Goal: Check status

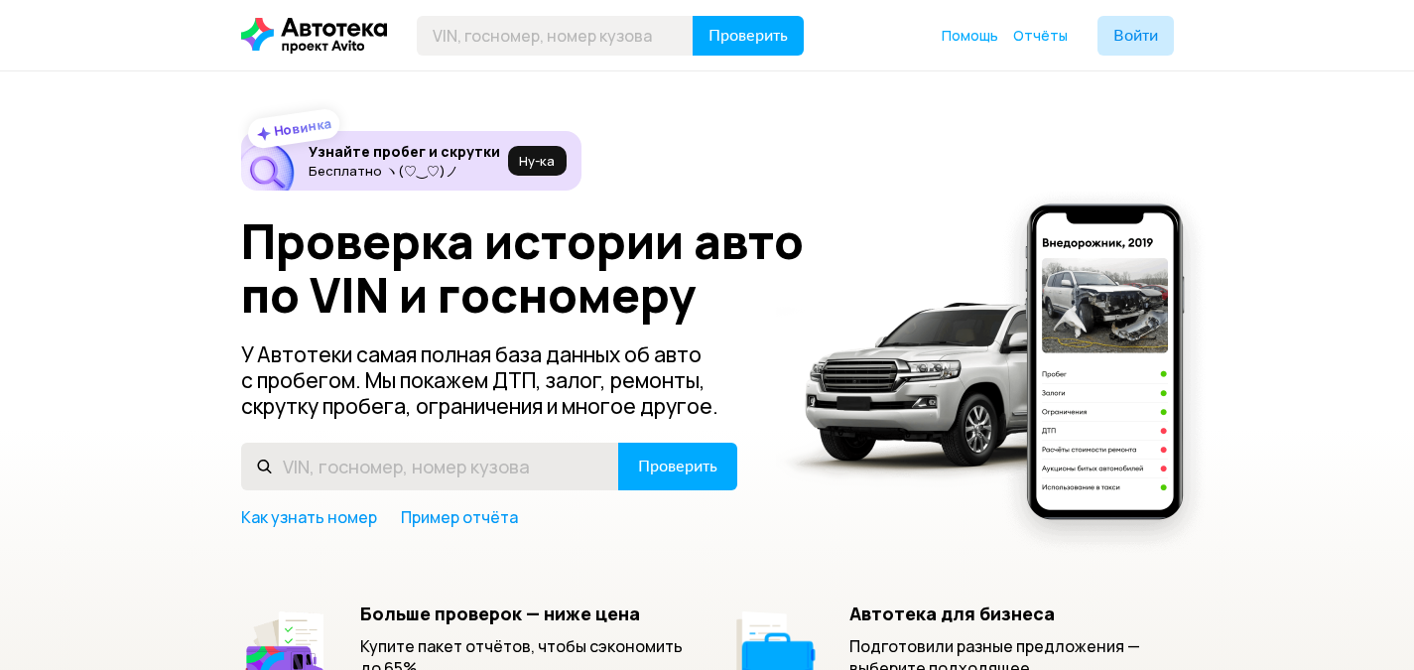
scroll to position [99, 0]
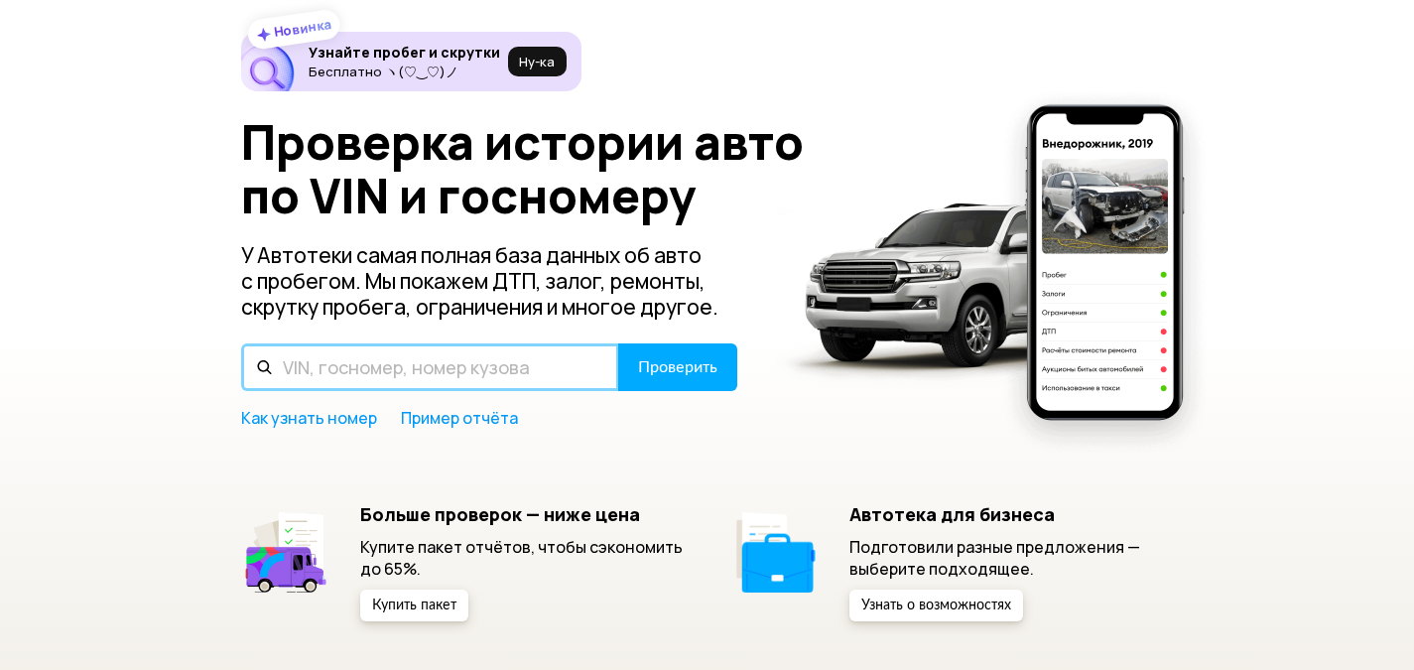
paste input "У 353 УН 22"
type input "У 353 УН 22"
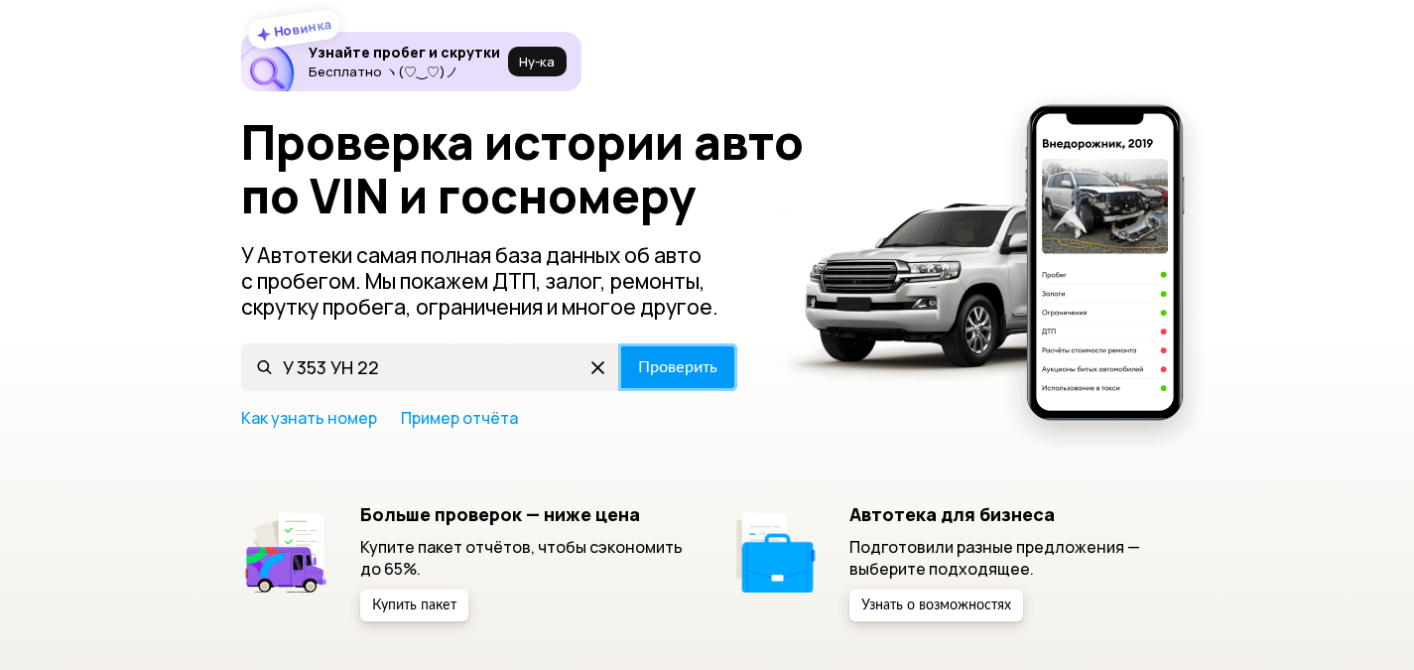
click at [705, 371] on span "Проверить" at bounding box center [677, 367] width 79 height 16
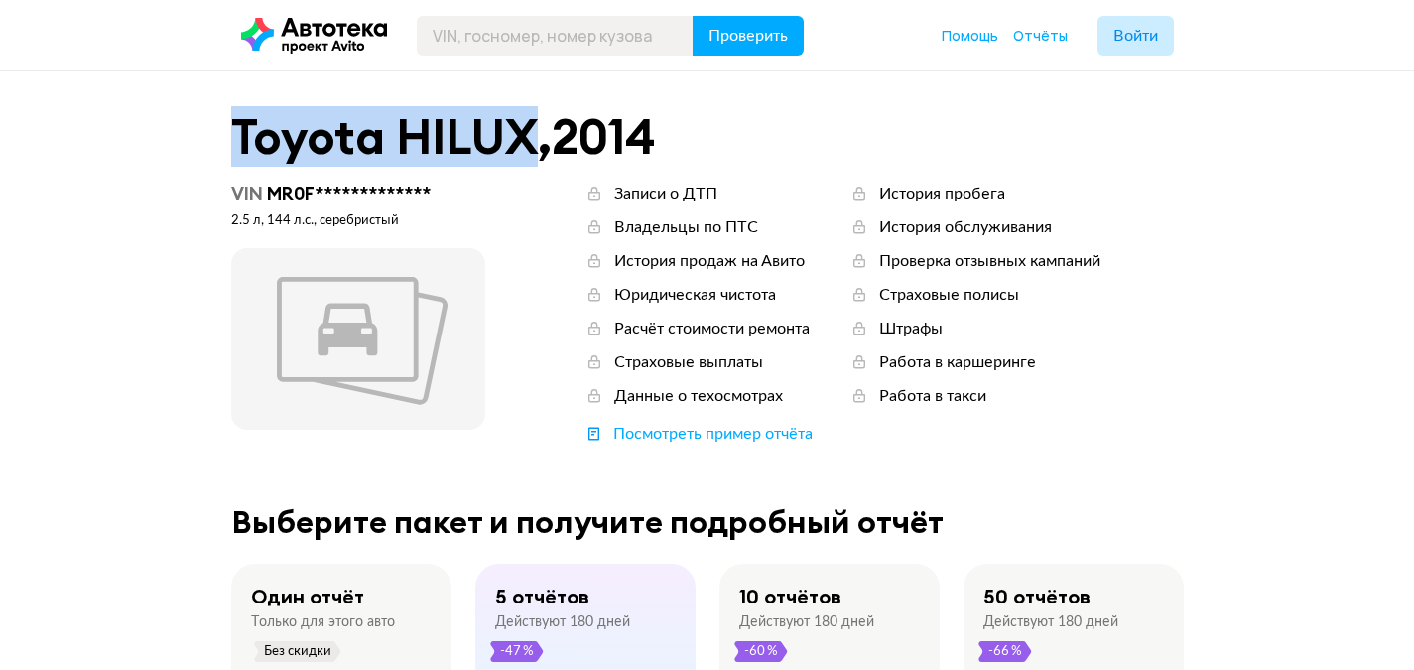
drag, startPoint x: 240, startPoint y: 132, endPoint x: 527, endPoint y: 134, distance: 286.7
click at [527, 134] on div "Toyota HILUX , 2014" at bounding box center [707, 137] width 952 height 52
copy div "Toyota HILUX"
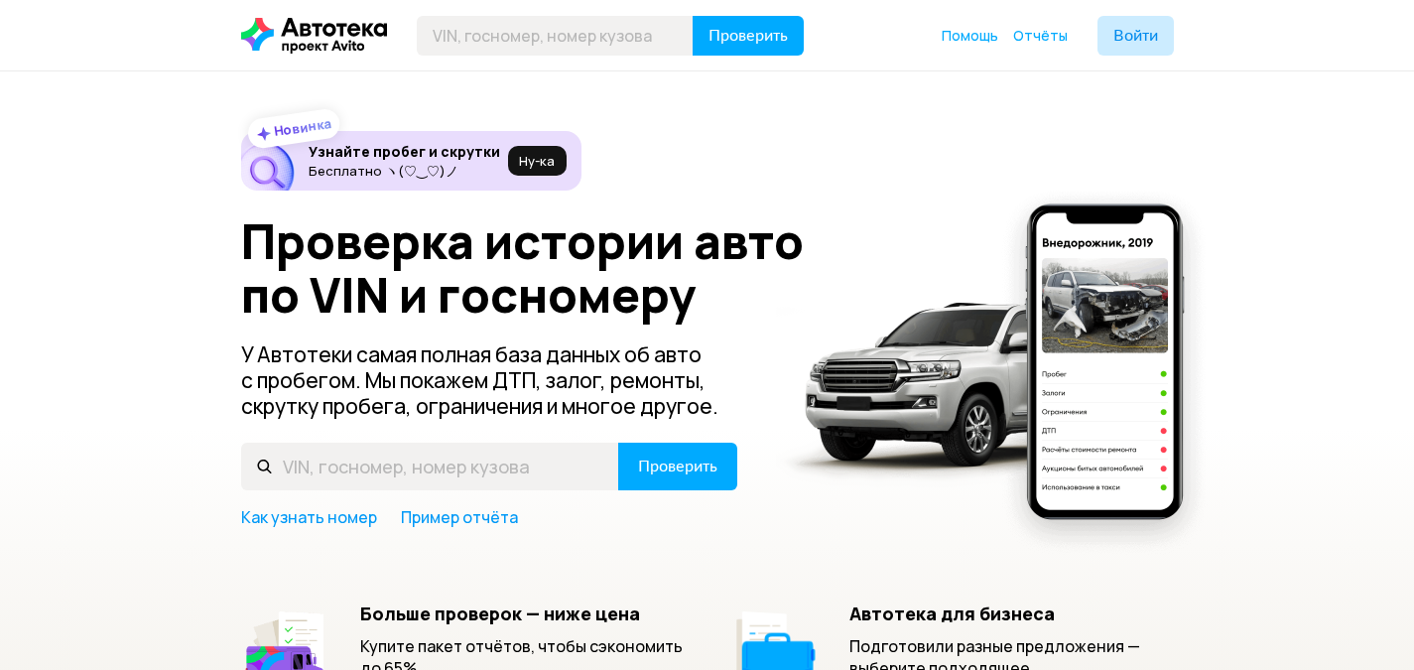
scroll to position [99, 0]
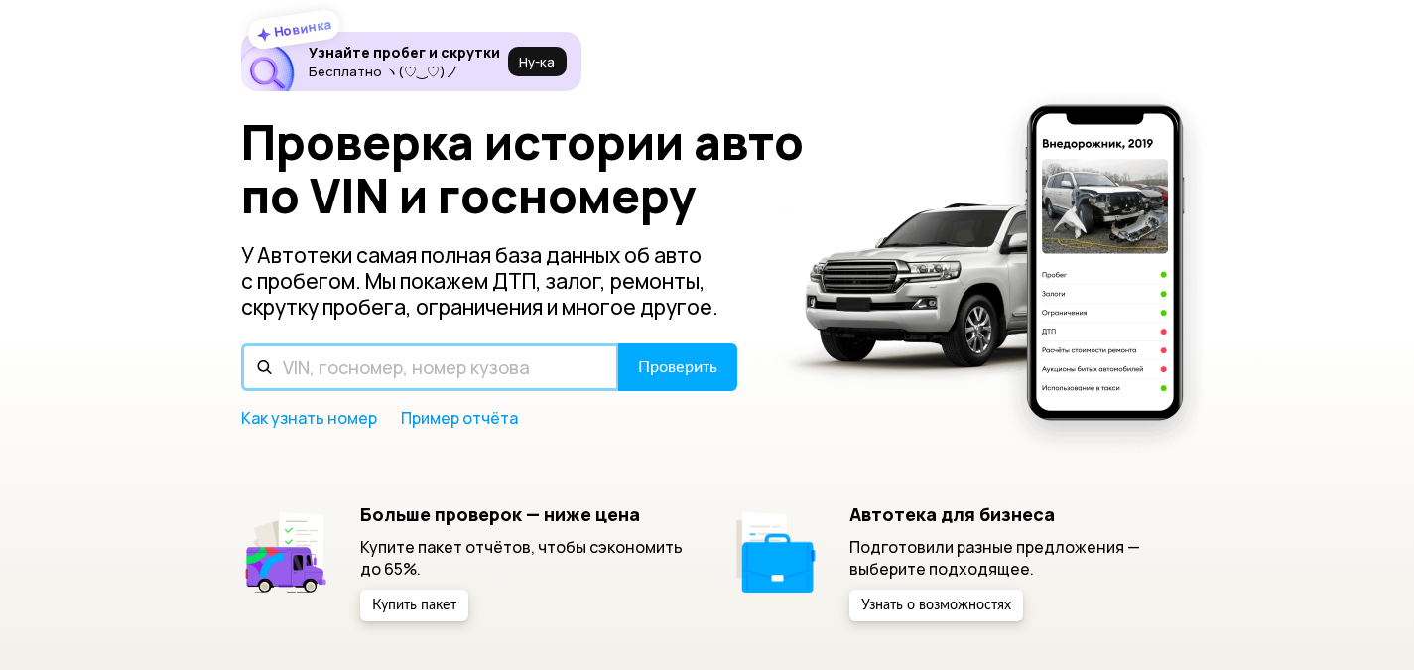
click at [384, 370] on input "text" at bounding box center [430, 367] width 378 height 48
click at [567, 368] on input "text" at bounding box center [430, 367] width 378 height 48
type input "[US_VEHICLE_IDENTIFICATION_NUMBER]"
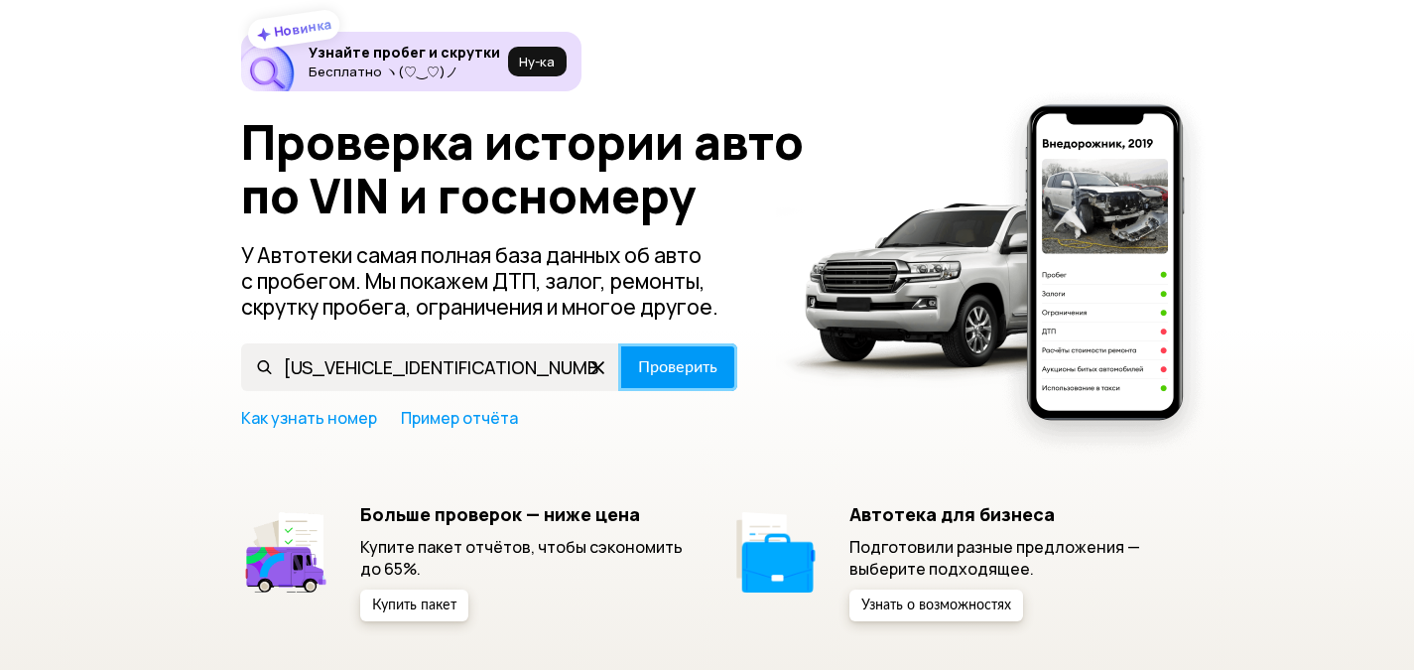
click at [682, 367] on span "Проверить" at bounding box center [677, 367] width 79 height 16
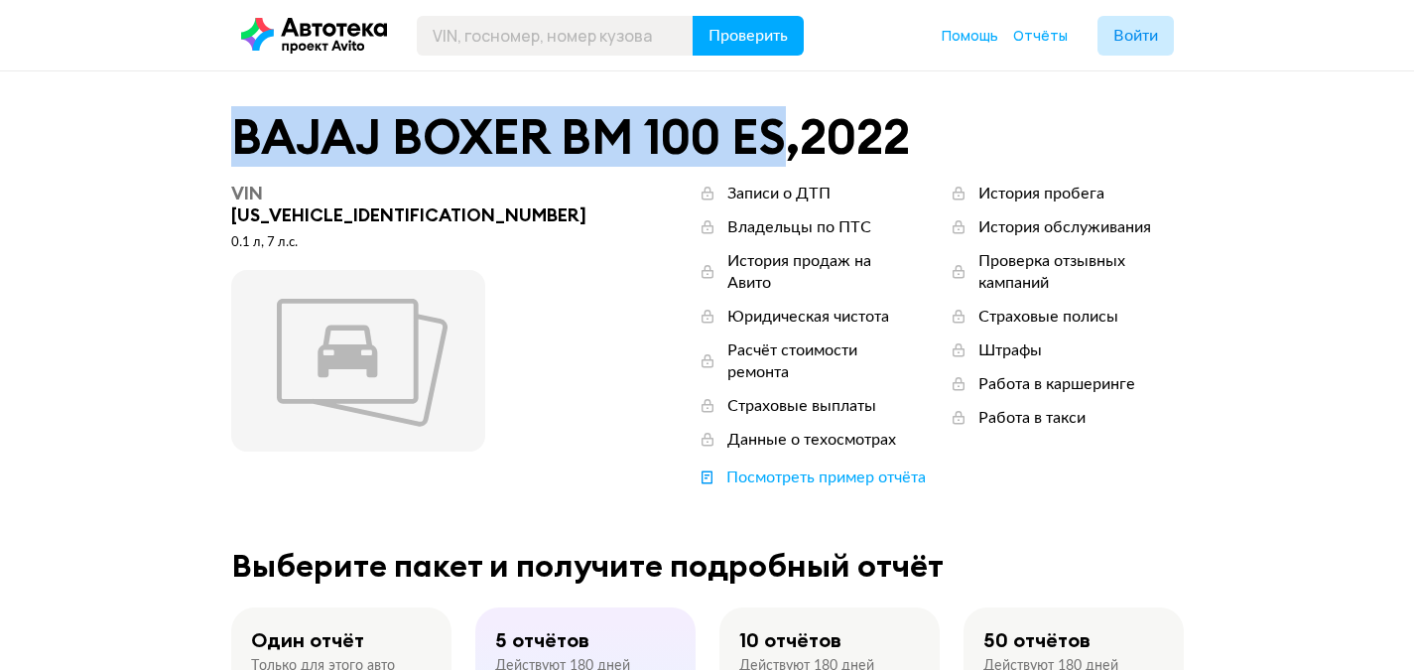
drag, startPoint x: 231, startPoint y: 126, endPoint x: 782, endPoint y: 147, distance: 551.0
click at [782, 147] on div "BAJAJ BOXER BM 100 ES , 2022" at bounding box center [707, 137] width 952 height 52
copy div "BAJAJ BOXER BM 100 ES"
